Goal: Task Accomplishment & Management: Manage account settings

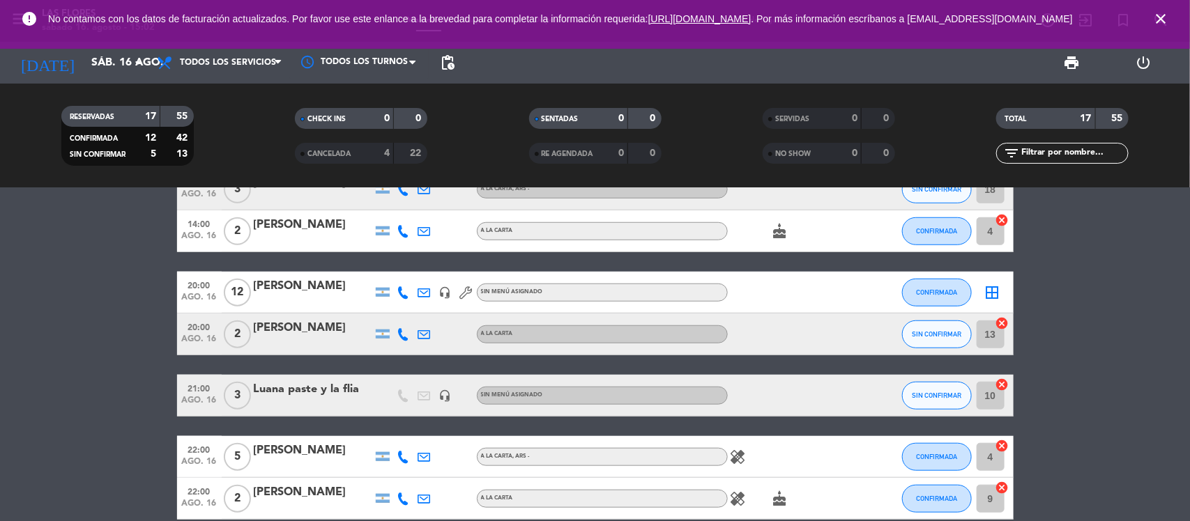
scroll to position [487, 0]
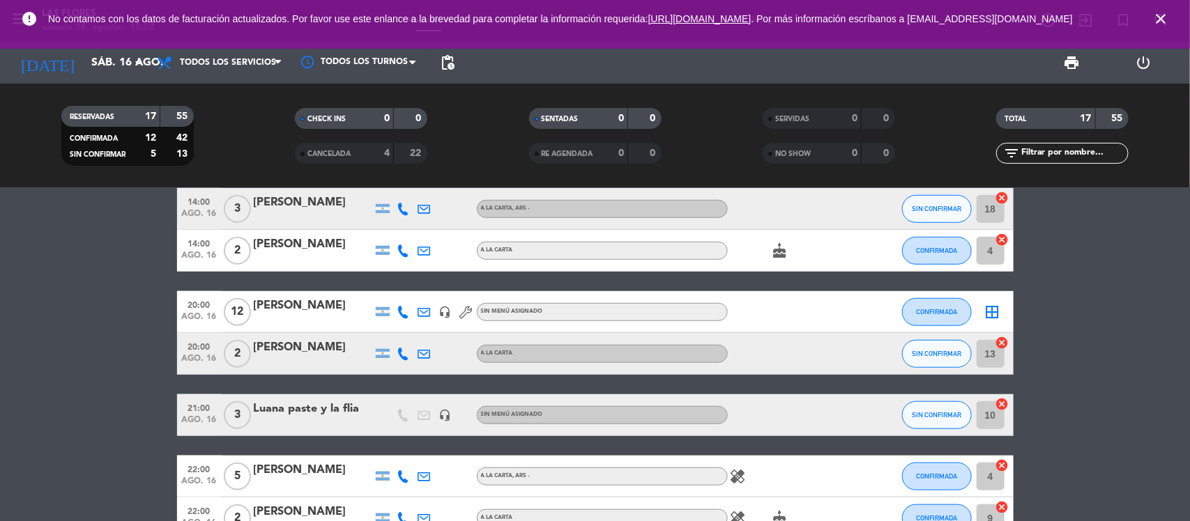
click at [405, 353] on icon at bounding box center [403, 354] width 13 height 13
click at [407, 332] on span "content_paste" at bounding box center [412, 330] width 10 height 10
click at [395, 332] on span "Copiar" at bounding box center [390, 330] width 29 height 15
click at [910, 363] on button "SIN CONFIRMAR" at bounding box center [937, 354] width 70 height 28
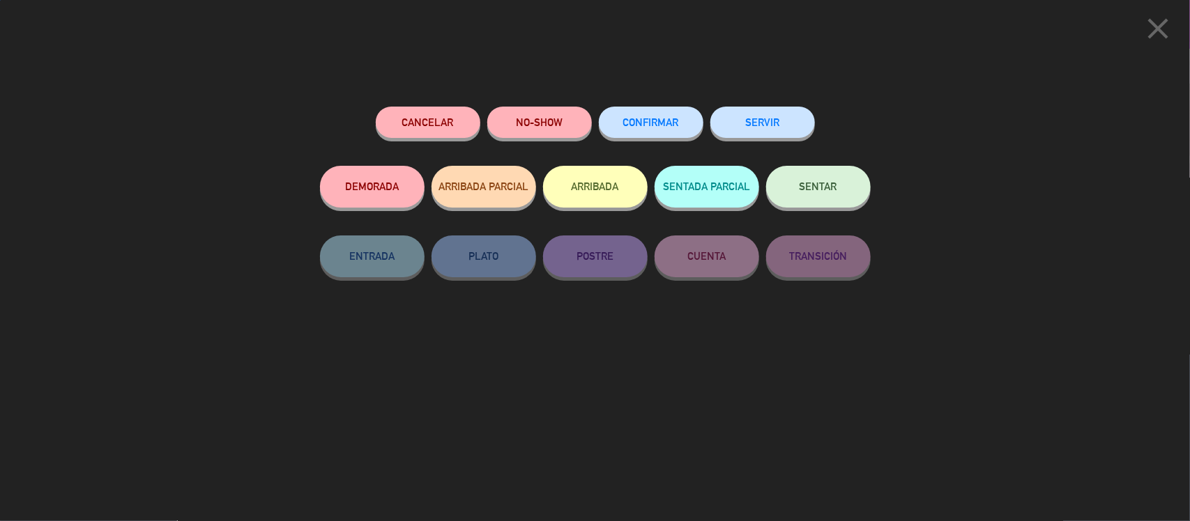
click at [620, 123] on button "CONFIRMAR" at bounding box center [651, 122] width 105 height 31
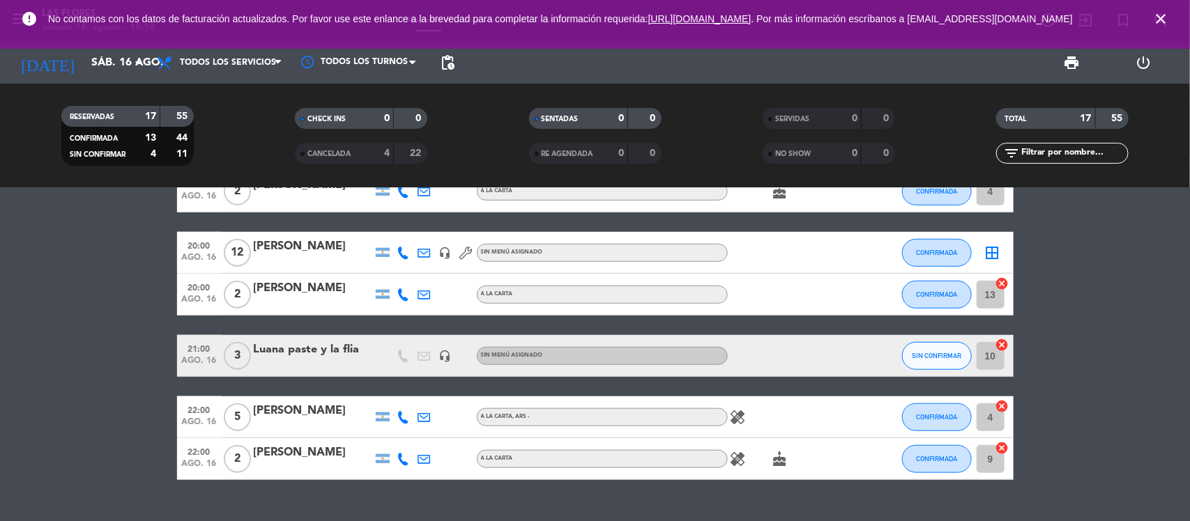
scroll to position [574, 0]
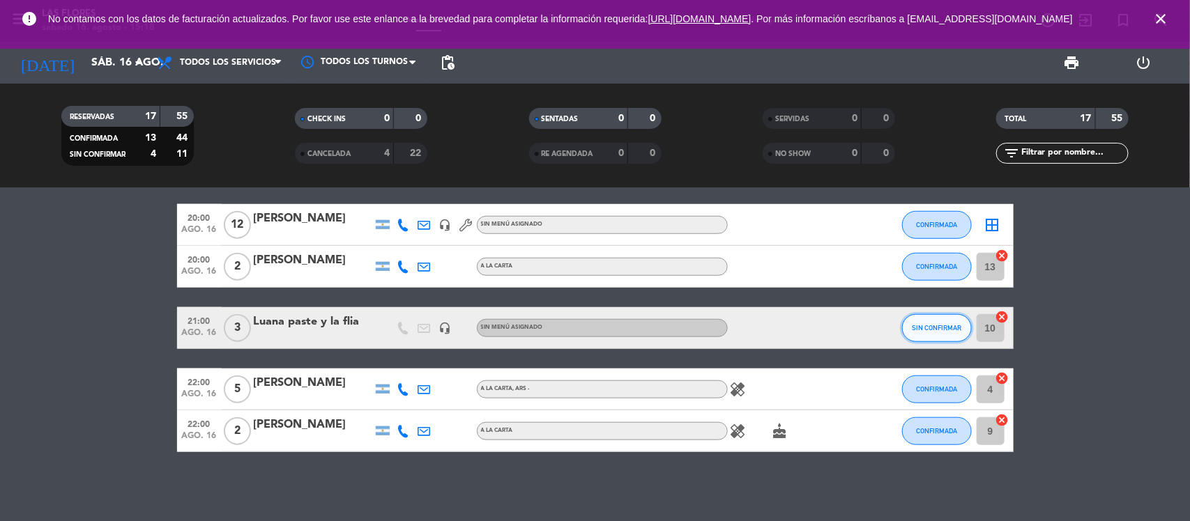
click at [938, 328] on span "SIN CONFIRMAR" at bounding box center [936, 328] width 49 height 8
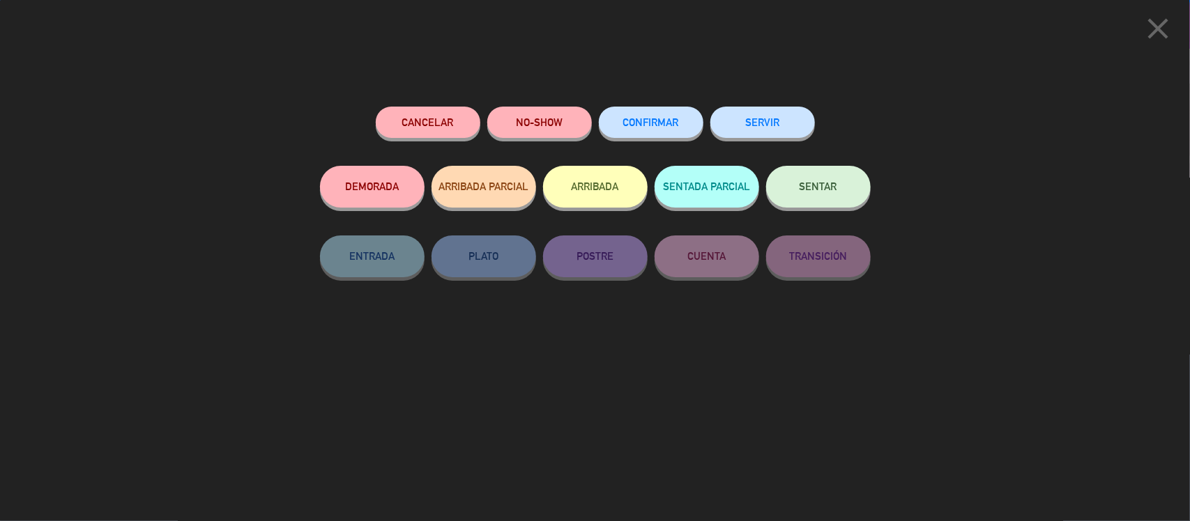
click at [666, 115] on button "CONFIRMAR" at bounding box center [651, 122] width 105 height 31
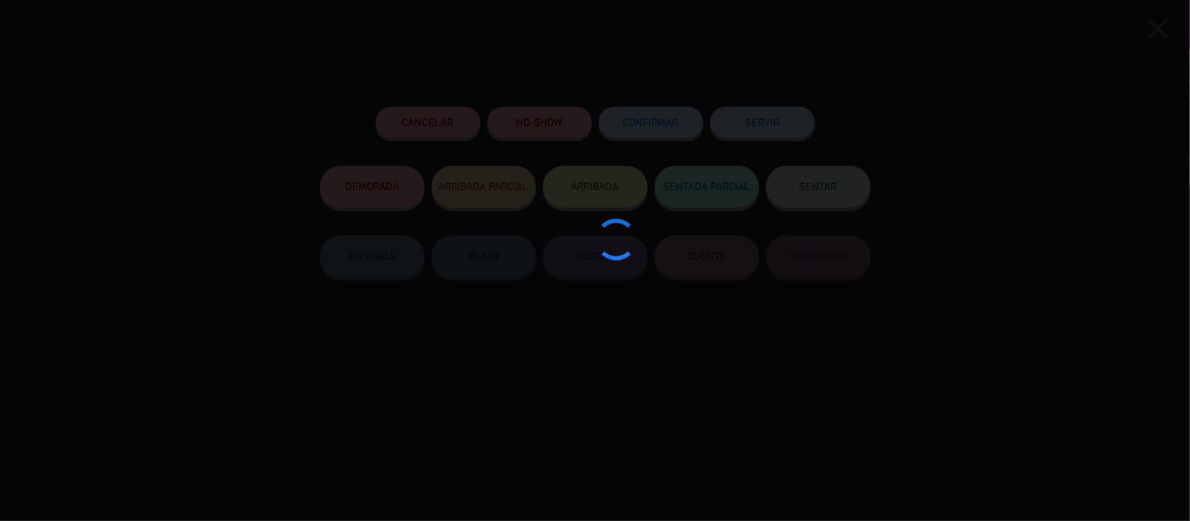
click at [1072, 253] on div "close Cancelar NO-SHOW CONFIRMAR SERVIR DEMORADA ARRIBADA PARCIAL ARRIBADA SENT…" at bounding box center [595, 260] width 1190 height 521
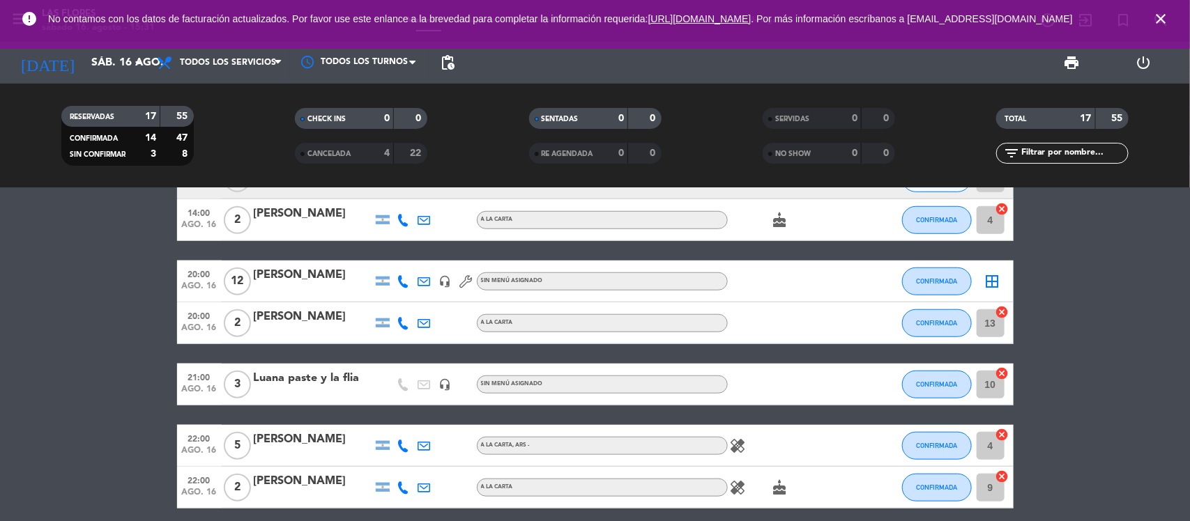
scroll to position [487, 0]
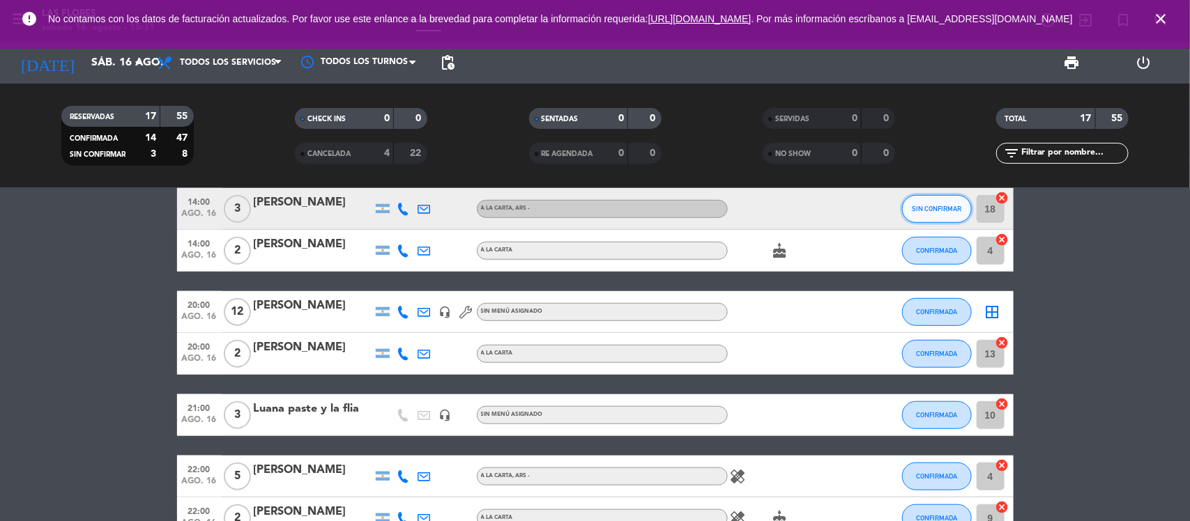
click at [936, 208] on span "SIN CONFIRMAR" at bounding box center [936, 209] width 49 height 8
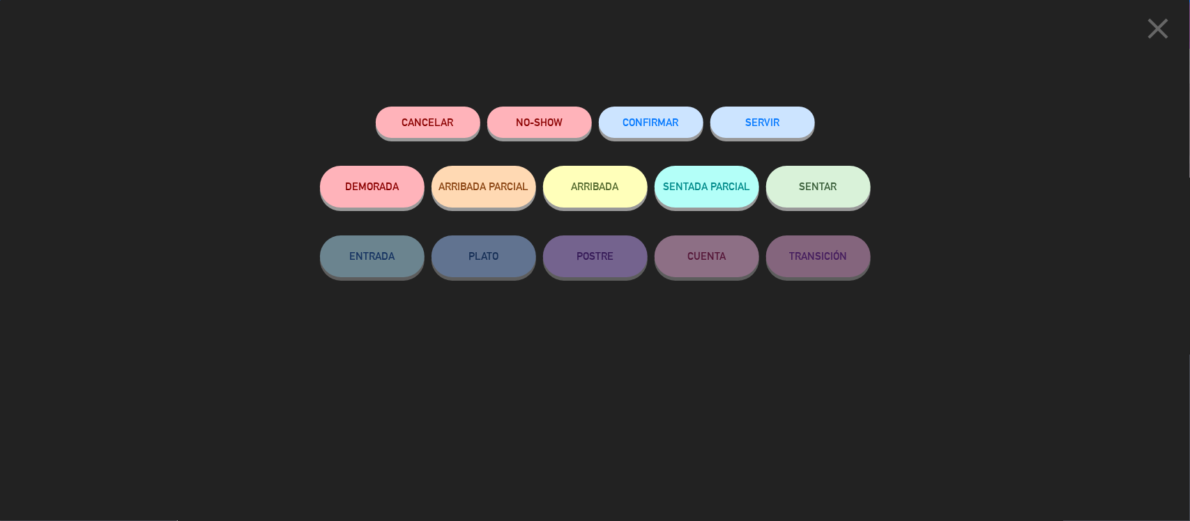
click at [662, 135] on button "CONFIRMAR" at bounding box center [651, 122] width 105 height 31
